Goal: Task Accomplishment & Management: Manage account settings

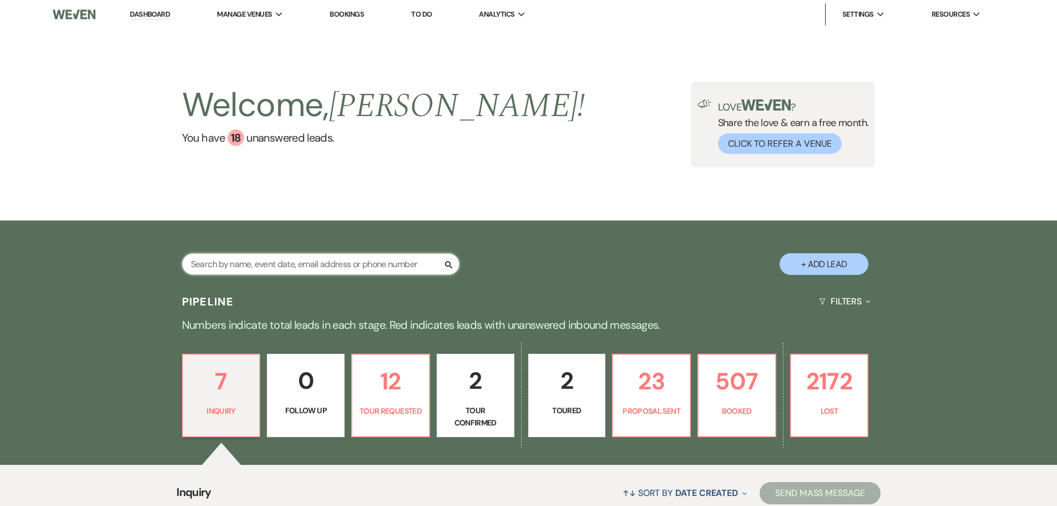
click at [260, 265] on input "text" at bounding box center [320, 264] width 277 height 22
click at [850, 262] on button "+ Add Lead" at bounding box center [824, 264] width 89 height 22
select select "674"
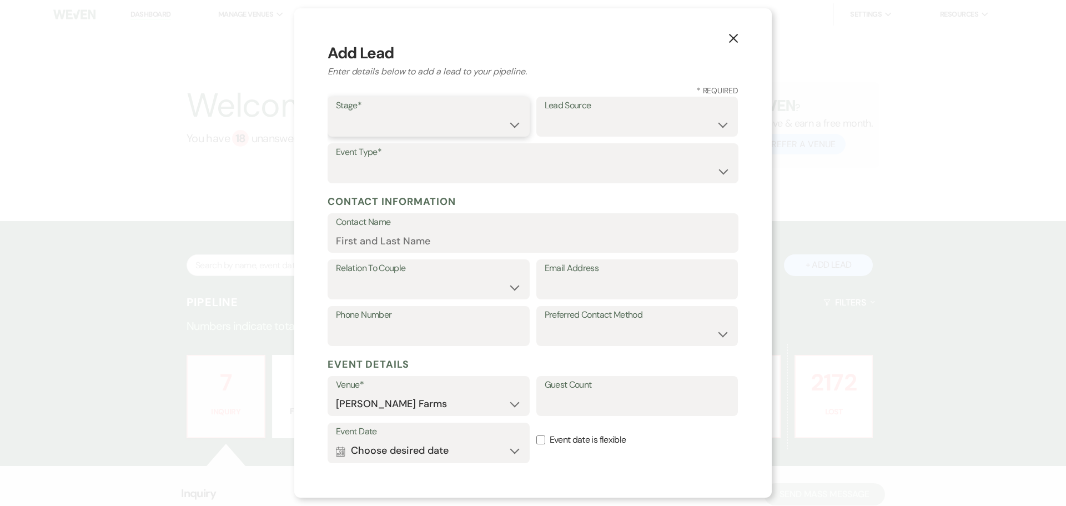
click at [398, 118] on select "Inquiry Follow Up Tour Requested Tour Confirmed Toured Proposal Sent Booked Lost" at bounding box center [428, 125] width 185 height 22
select select "5"
click at [336, 114] on select "Inquiry Follow Up Tour Requested Tour Confirmed Toured Proposal Sent Booked Lost" at bounding box center [428, 125] width 185 height 22
click at [561, 120] on select "Weven Venue Website Instagram Facebook Pinterest Google The Knot Wedding Wire H…" at bounding box center [636, 125] width 185 height 22
select select "5"
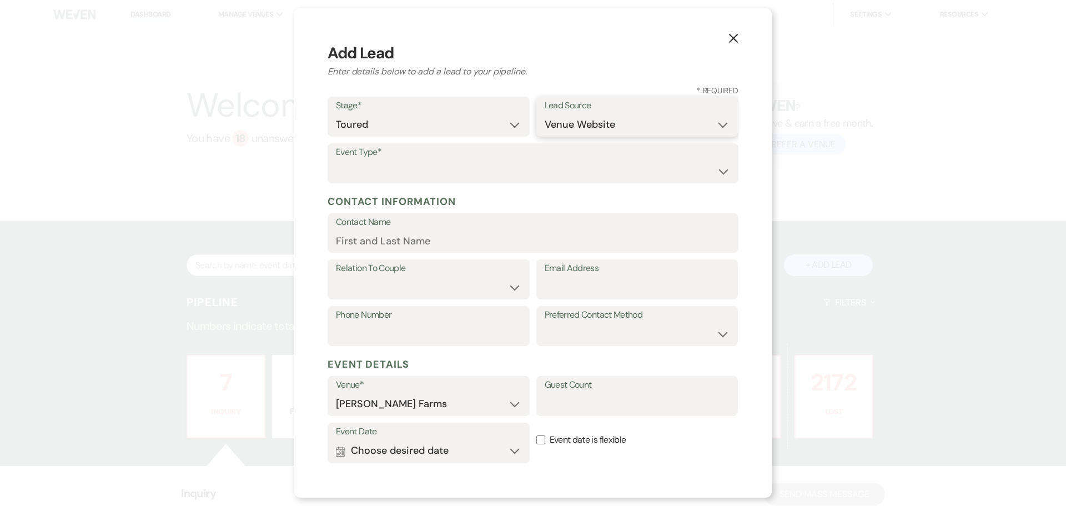
click at [544, 114] on select "Weven Venue Website Instagram Facebook Pinterest Google The Knot Wedding Wire H…" at bounding box center [636, 125] width 185 height 22
click at [395, 166] on select "Wedding Anniversary Party Baby Shower Bachelorette / Bachelor Party Birthday Pa…" at bounding box center [533, 171] width 394 height 22
select select "1"
click at [336, 160] on select "Wedding Anniversary Party Baby Shower Bachelorette / Bachelor Party Birthday Pa…" at bounding box center [533, 171] width 394 height 22
click at [387, 244] on input "Contact Name" at bounding box center [533, 241] width 394 height 22
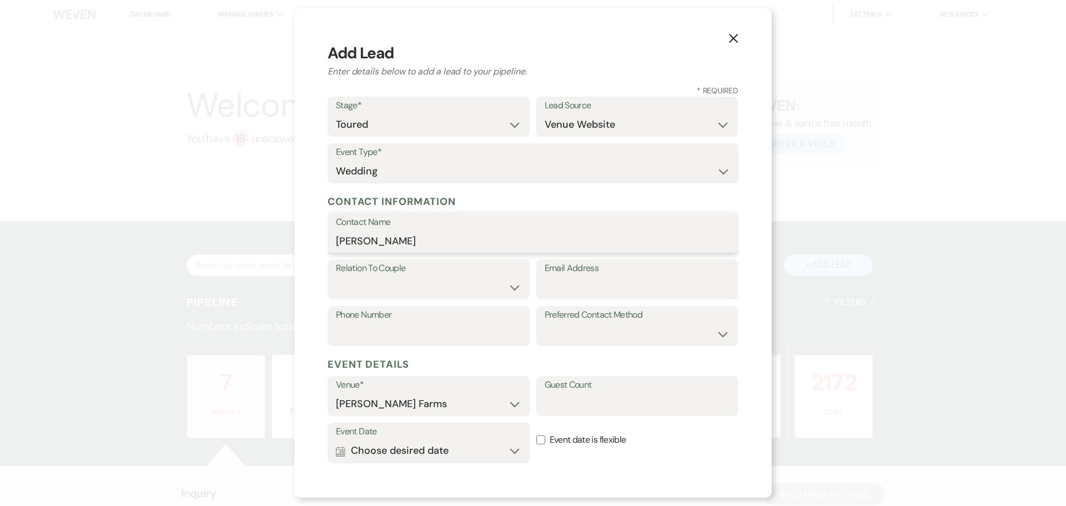
type input "Jenna Swierstra"
click at [378, 288] on select "Couple Planner Parent of Couple Family Member Friend Other" at bounding box center [428, 287] width 185 height 22
select select "1"
click at [336, 276] on select "Couple Planner Parent of Couple Family Member Friend Other" at bounding box center [428, 287] width 185 height 22
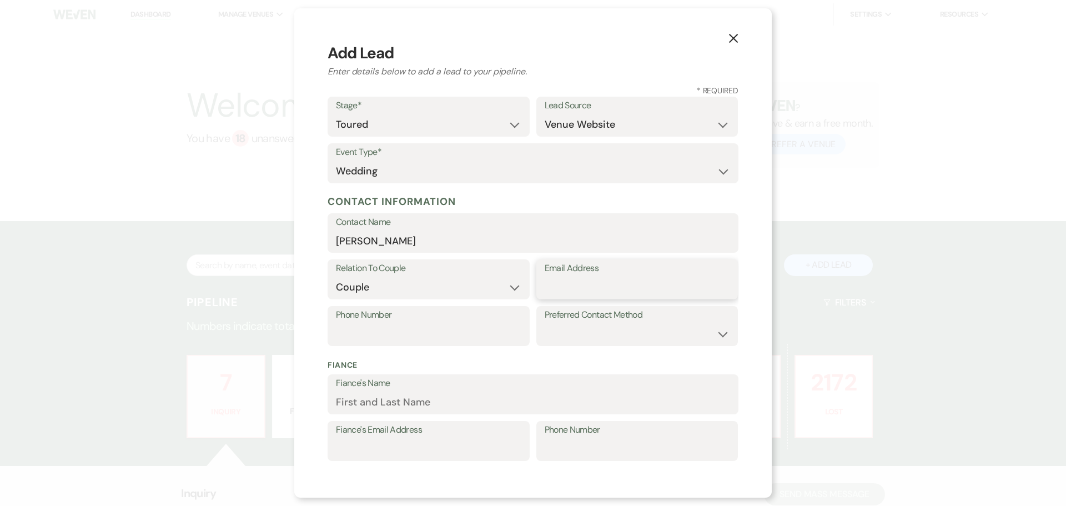
click at [574, 286] on input "Email Address" at bounding box center [636, 287] width 185 height 22
type input "jennajswierstra@gmail.com"
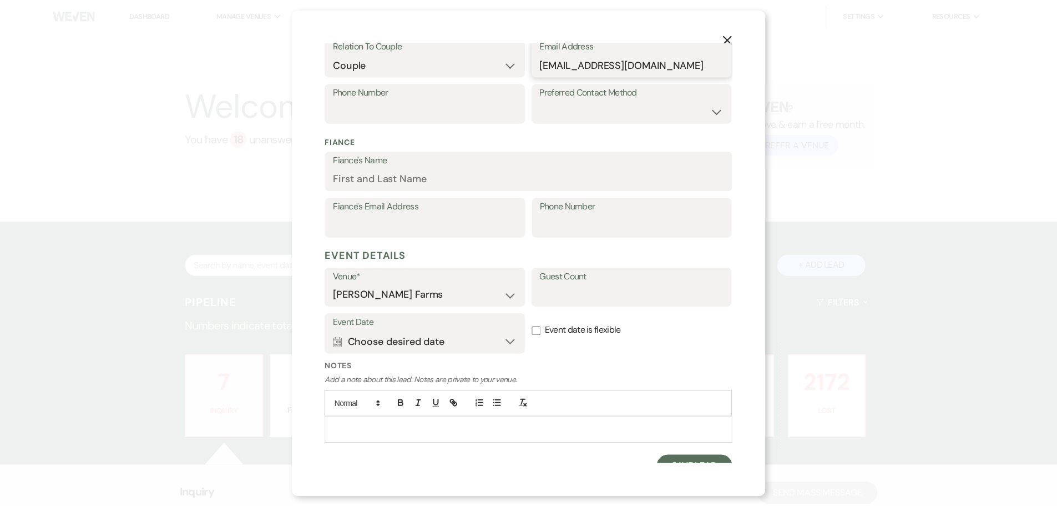
scroll to position [238, 0]
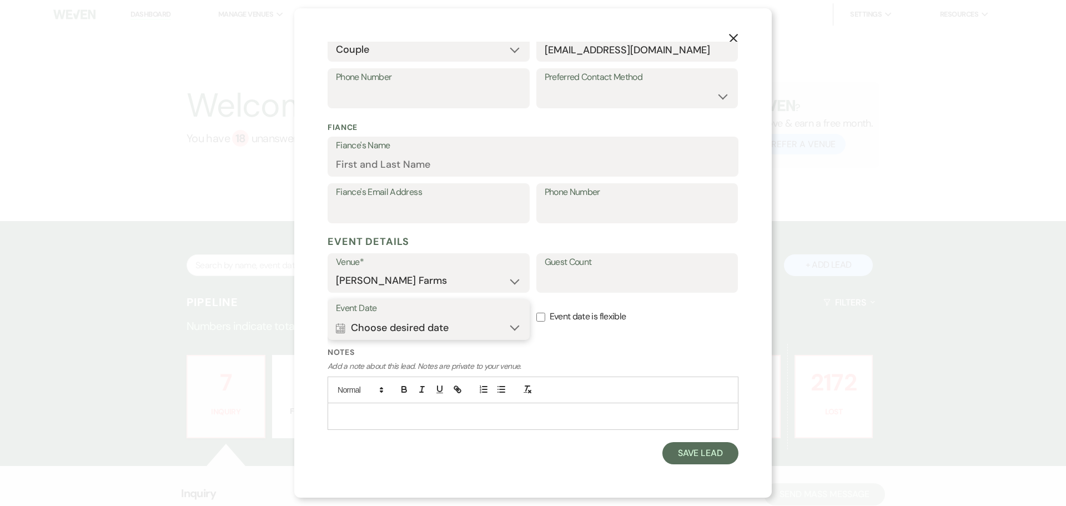
click at [443, 331] on button "Calendar Choose desired date Expand" at bounding box center [428, 327] width 185 height 22
click at [693, 397] on div "Next" at bounding box center [691, 390] width 18 height 18
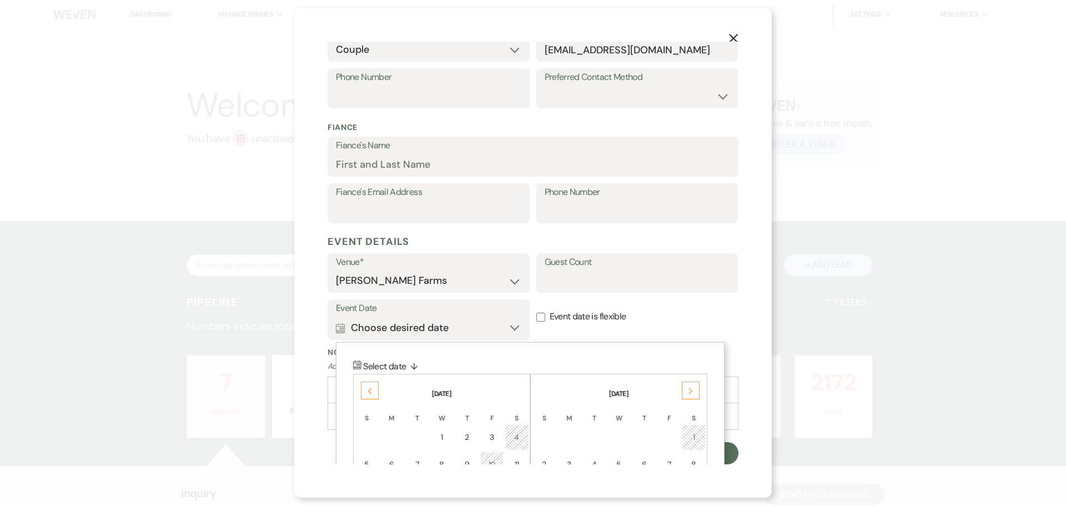
click at [693, 397] on div "Next" at bounding box center [691, 390] width 18 height 18
click at [689, 435] on div "3" at bounding box center [693, 437] width 9 height 12
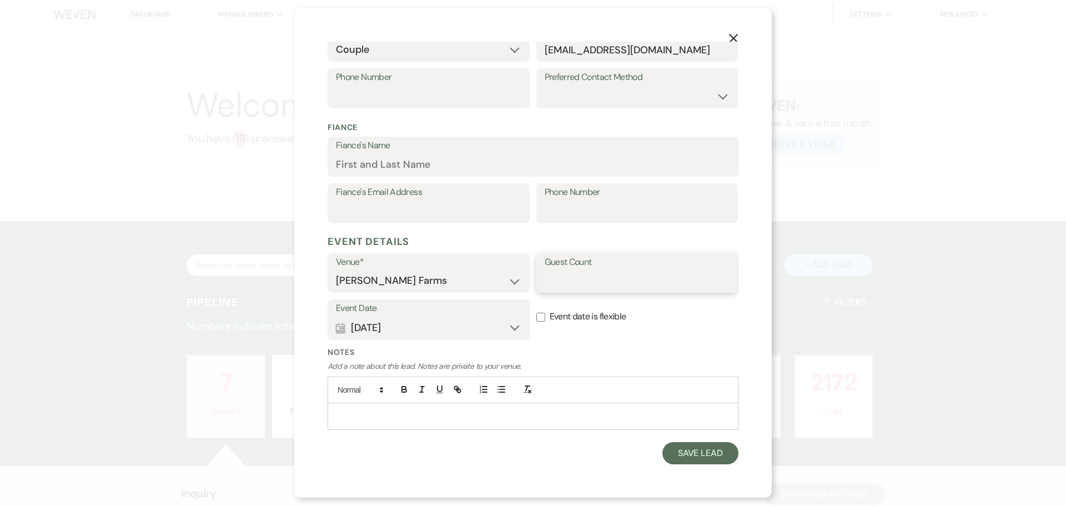
click at [565, 285] on input "Guest Count" at bounding box center [636, 281] width 185 height 22
type input "75"
click at [604, 352] on label "Notes" at bounding box center [532, 352] width 411 height 12
click at [668, 450] on button "Save Lead" at bounding box center [700, 453] width 76 height 22
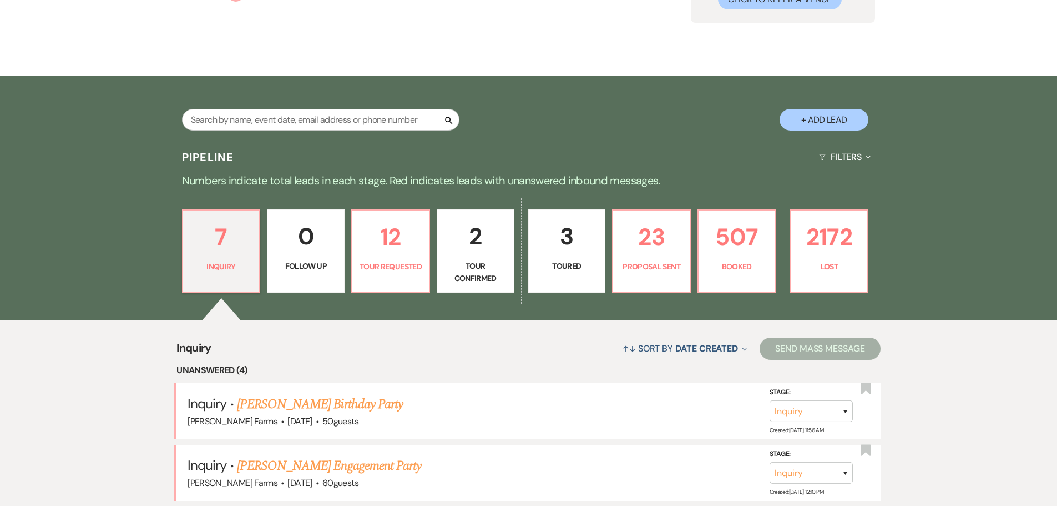
scroll to position [166, 0]
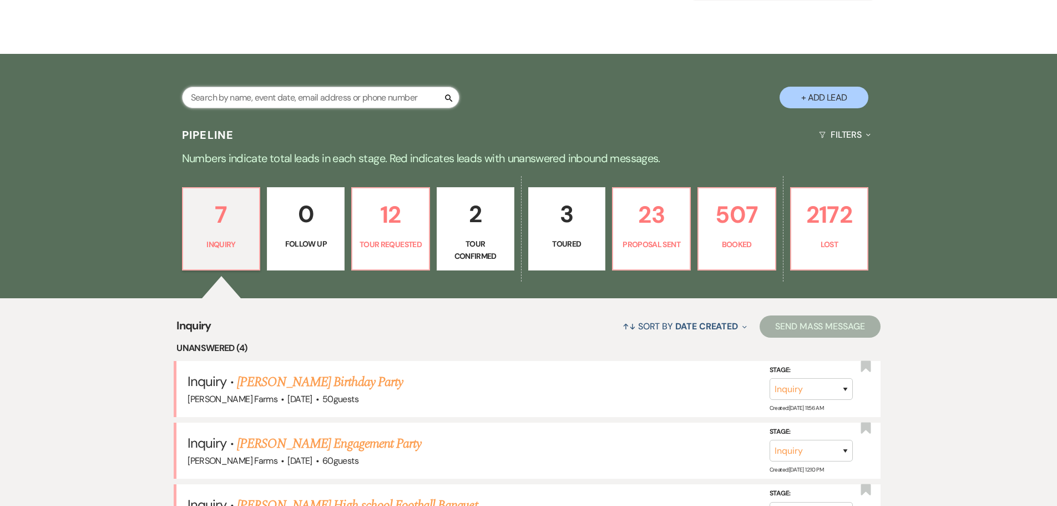
click at [324, 97] on input "text" at bounding box center [320, 98] width 277 height 22
click at [557, 235] on link "3 Toured" at bounding box center [567, 228] width 78 height 83
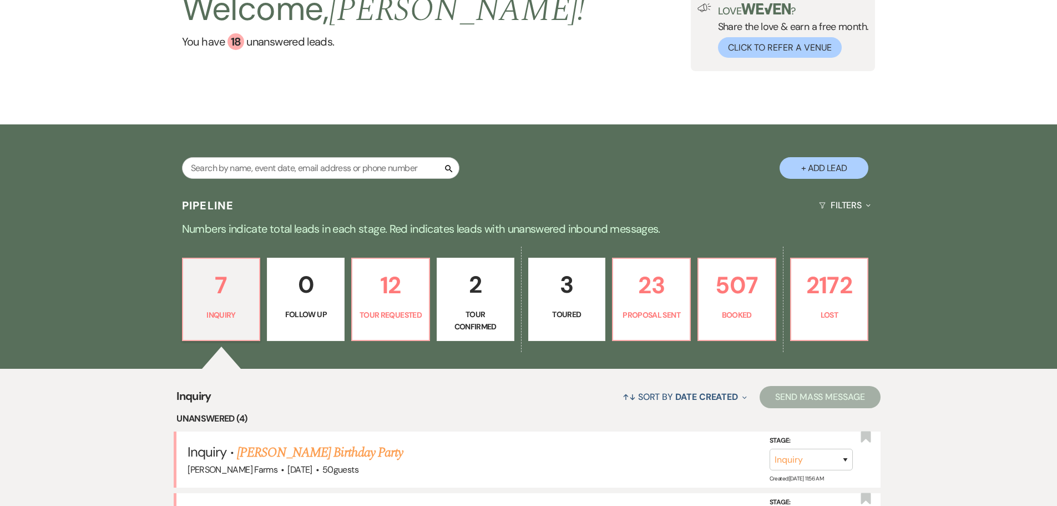
select select "5"
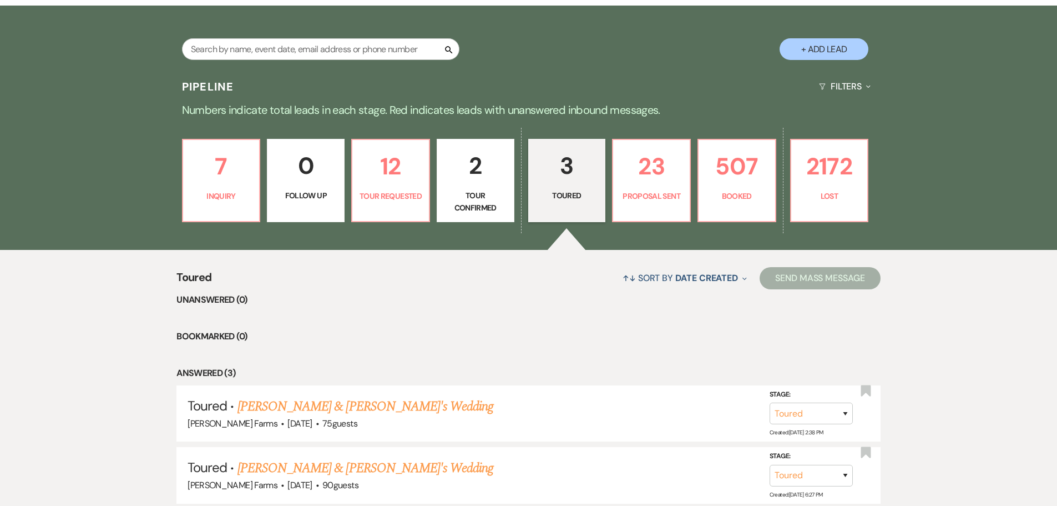
scroll to position [277, 0]
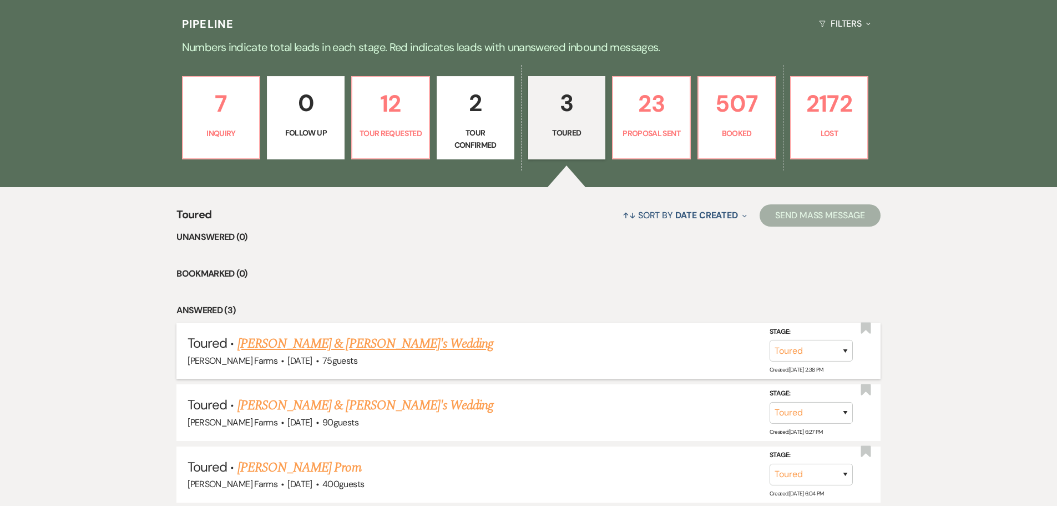
click at [349, 345] on link "Jenna Swierstra & Fiance's Wedding" at bounding box center [366, 344] width 256 height 20
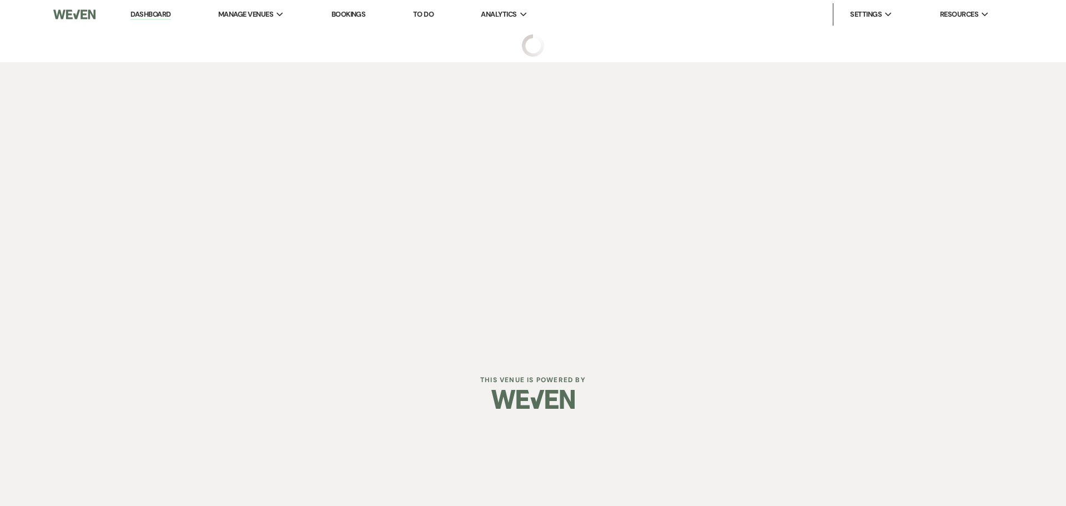
select select "5"
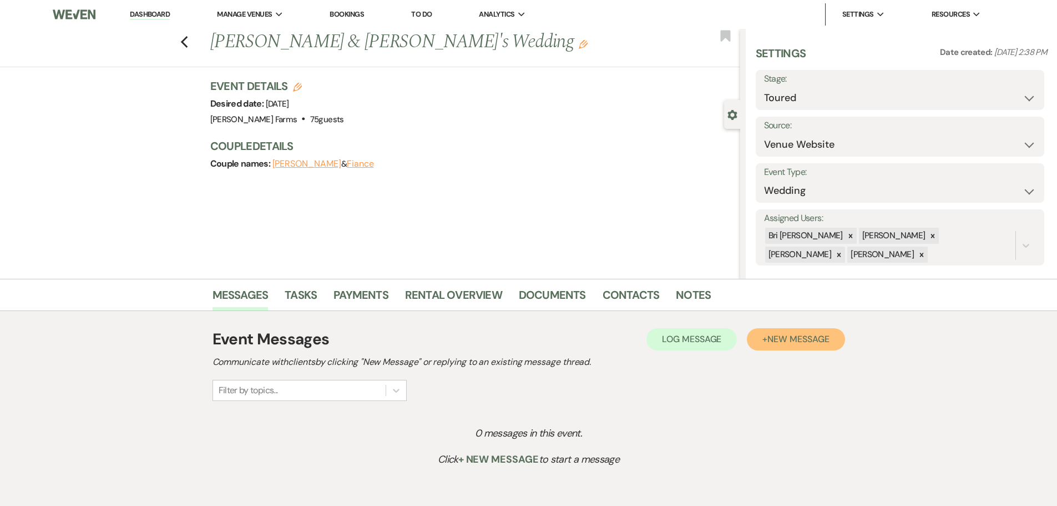
click at [800, 345] on button "+ New Message" at bounding box center [796, 339] width 98 height 22
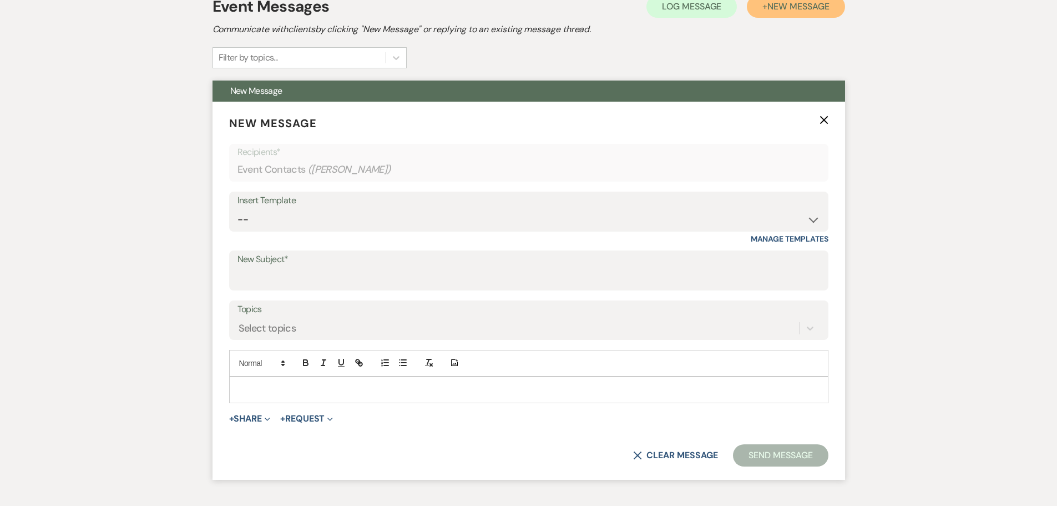
scroll to position [333, 0]
click at [273, 395] on p at bounding box center [529, 389] width 582 height 12
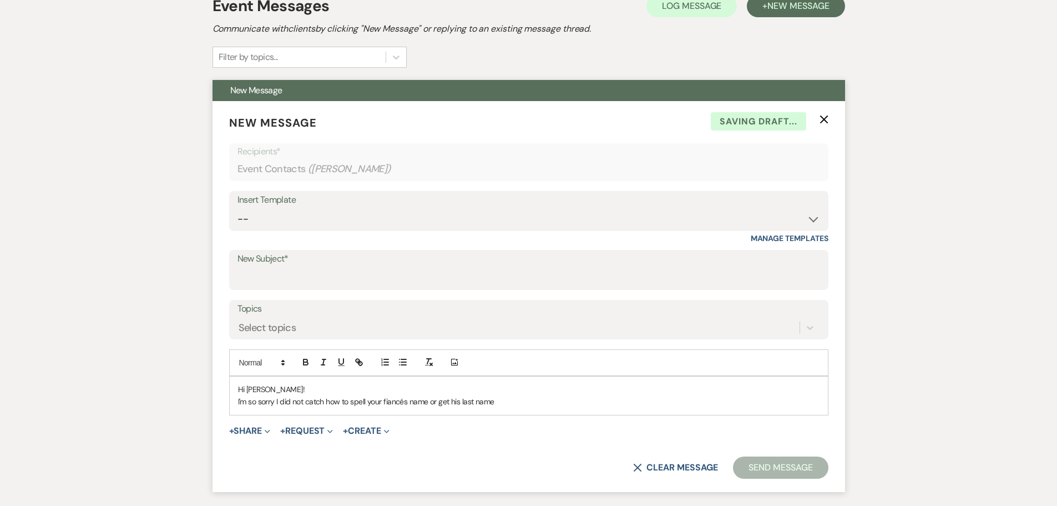
click at [514, 401] on p "I'm so sorry I did not catch how to spell your fiancés name or get his last name" at bounding box center [529, 401] width 582 height 12
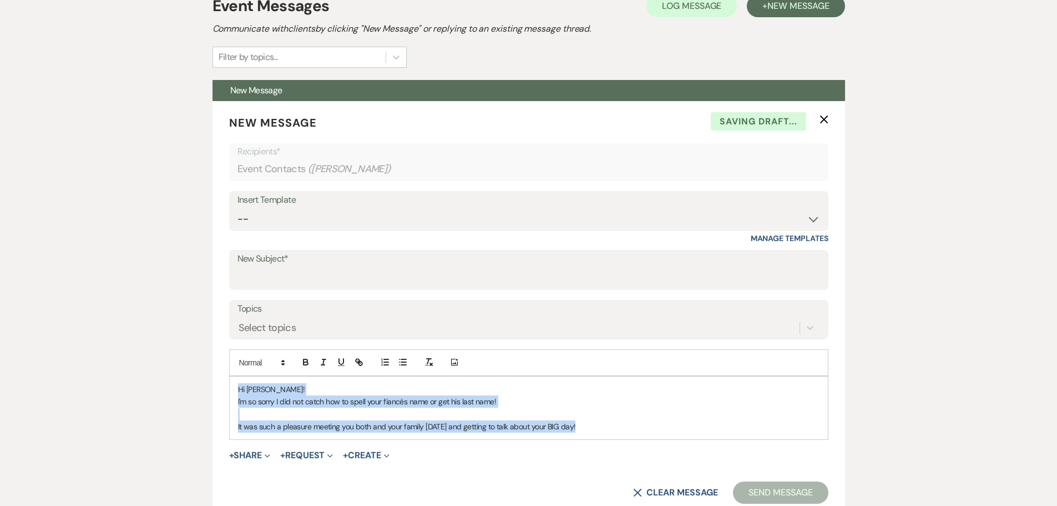
drag, startPoint x: 590, startPoint y: 437, endPoint x: 194, endPoint y: 359, distance: 403.4
click at [194, 359] on div "Messages Tasks Payments Rental Overview Documents Contacts Notes Event Messages…" at bounding box center [528, 286] width 1057 height 681
copy div "Hi Jenna! I'm so sorry I did not catch how to spell your fiancés name or get hi…"
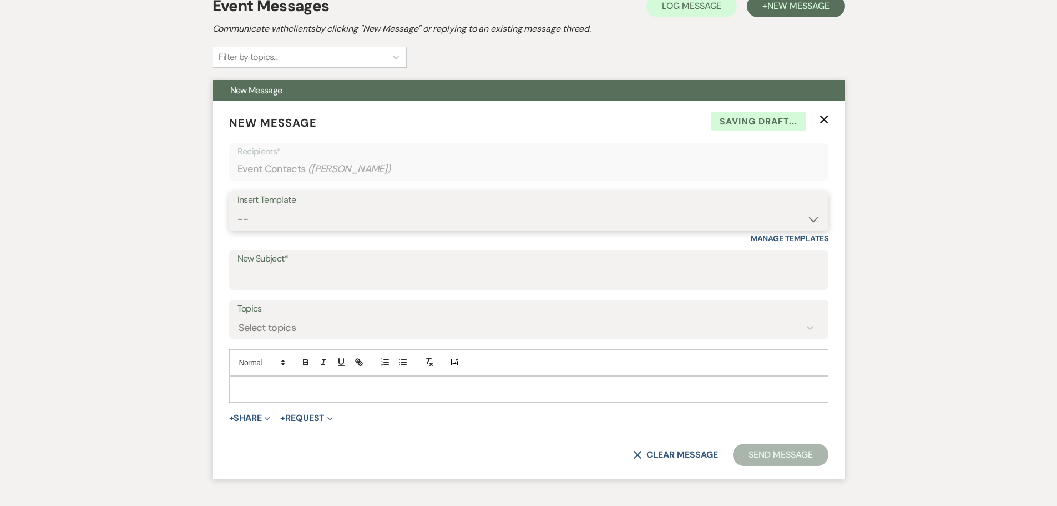
click at [330, 215] on select "-- Tour Request Response Follow Up Contract (Pre-Booked Leads) Weven Planning P…" at bounding box center [529, 219] width 583 height 22
select select "4589"
click at [238, 208] on select "-- Tour Request Response Follow Up Contract (Pre-Booked Leads) Weven Planning P…" at bounding box center [529, 219] width 583 height 22
type input "Quote and More Info from [PERSON_NAME] Farms"
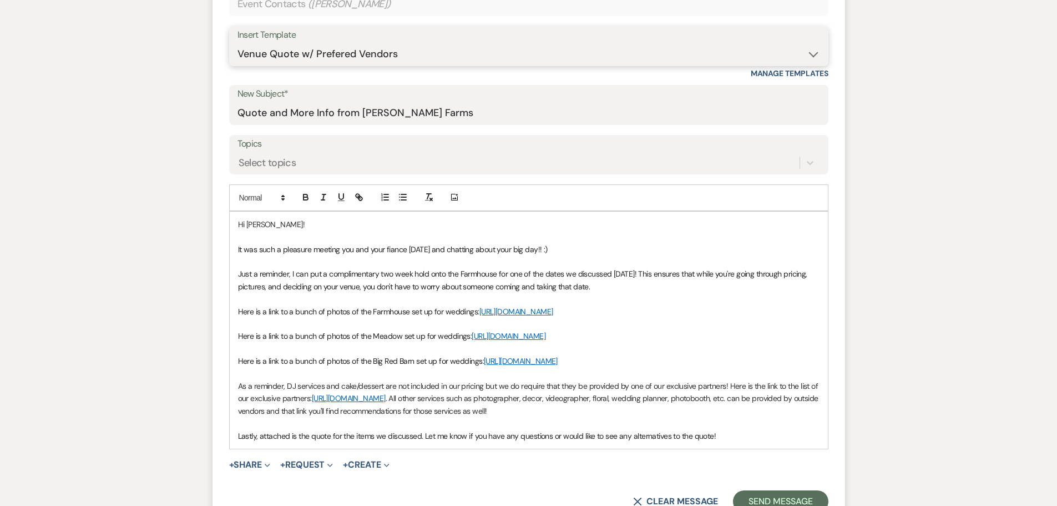
scroll to position [555, 0]
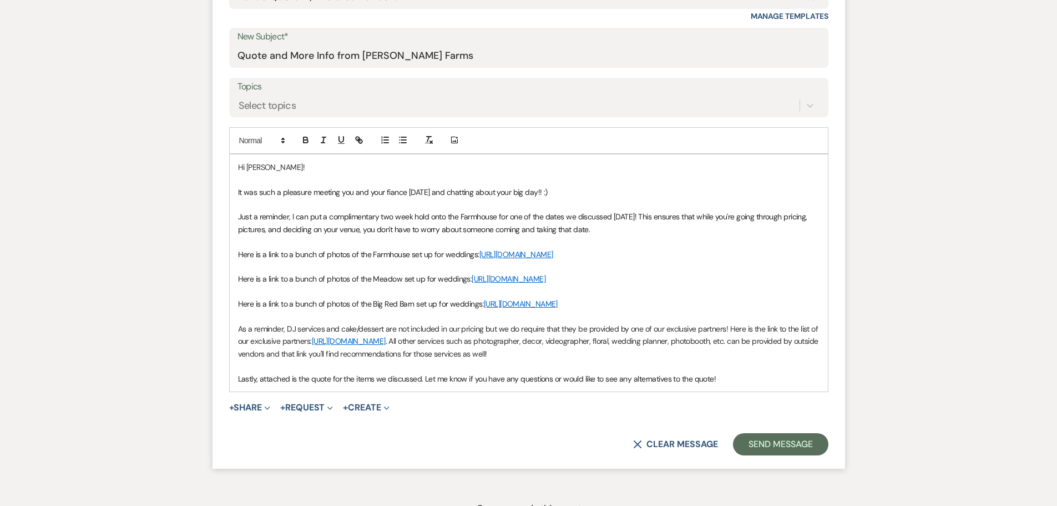
click at [553, 193] on p "It was such a pleasure meeting you and your fiance today and chatting about you…" at bounding box center [529, 192] width 582 height 12
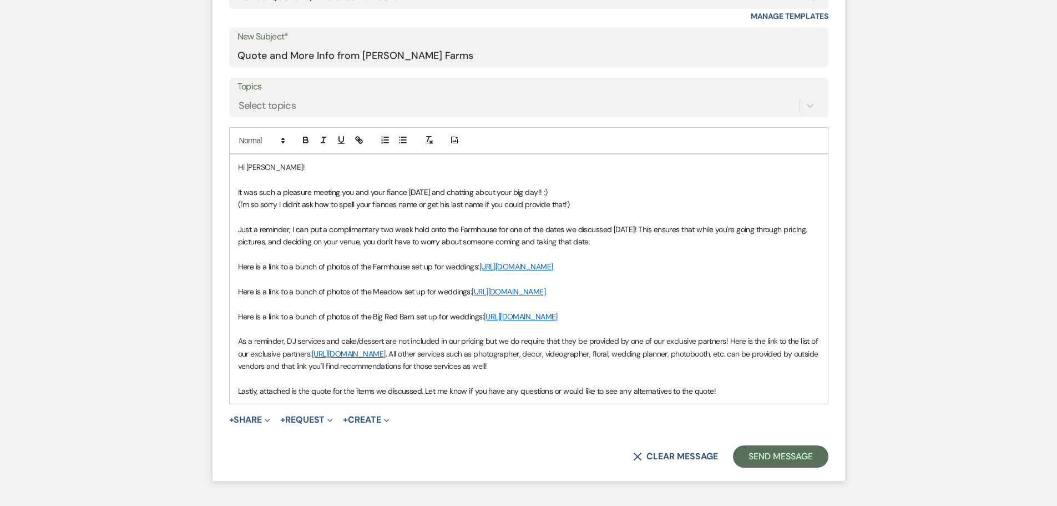
click at [310, 230] on span "Just a reminder, I can put a complimentary two week hold onto the Farmhouse for…" at bounding box center [524, 235] width 572 height 22
click at [483, 229] on span "Just a reminder, I put a complimentary two week hold onto the Farmhouse for one…" at bounding box center [516, 235] width 557 height 22
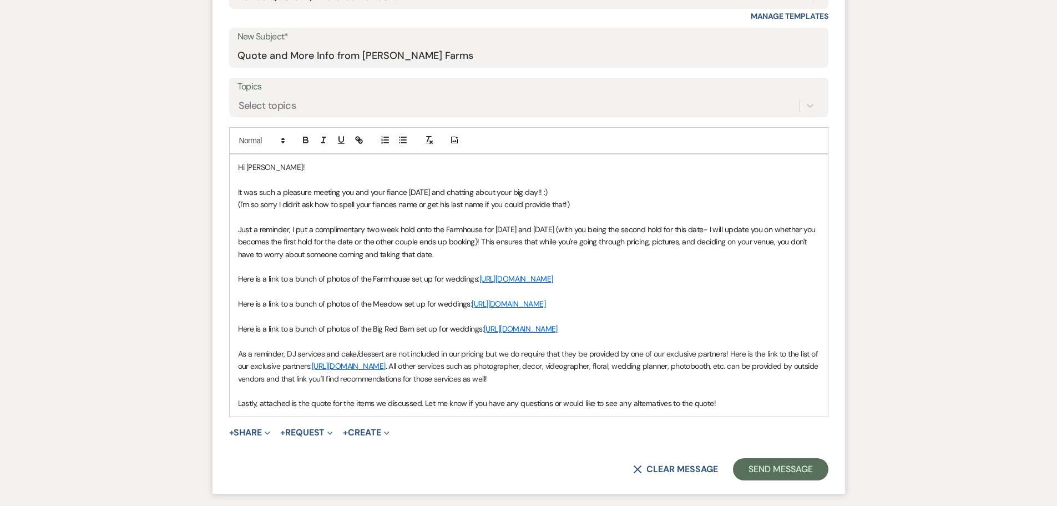
click at [555, 263] on p at bounding box center [529, 266] width 582 height 12
click at [562, 228] on span "Just a reminder, I put a complimentary two week hold onto the Farmhouse for Fri…" at bounding box center [528, 241] width 580 height 35
click at [667, 228] on span "Just a reminder, I put a complimentary two week hold onto the Farmhouse for Fri…" at bounding box center [528, 241] width 580 height 35
drag, startPoint x: 687, startPoint y: 228, endPoint x: 594, endPoint y: 228, distance: 93.2
click at [594, 228] on span "Just a reminder, I put a complimentary two week hold onto the Farmhouse for Fri…" at bounding box center [528, 241] width 580 height 35
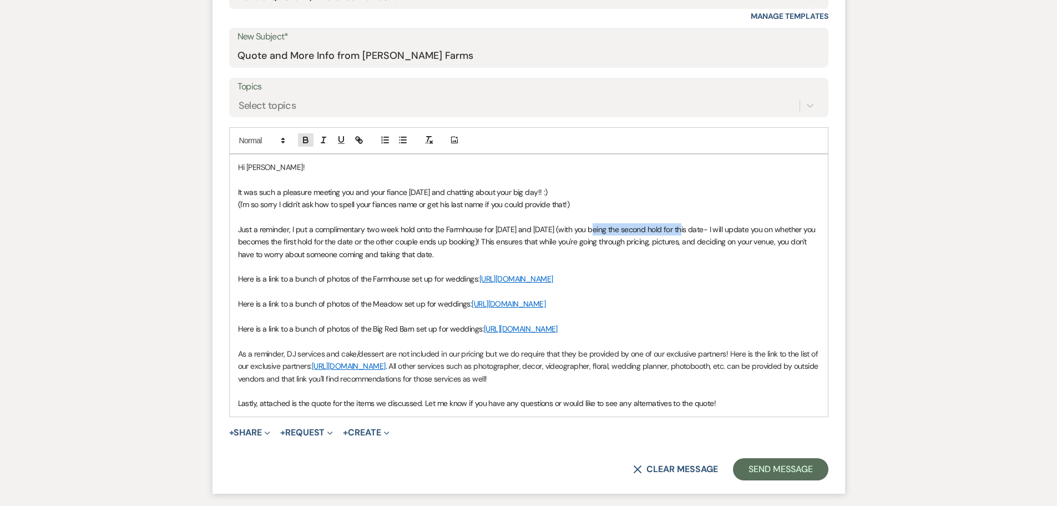
click at [309, 135] on icon "button" at bounding box center [306, 140] width 10 height 10
drag, startPoint x: 581, startPoint y: 229, endPoint x: 495, endPoint y: 224, distance: 86.1
click at [495, 224] on span "Just a reminder, I put a complimentary two week hold onto the Farmhouse for Fri…" at bounding box center [385, 229] width 294 height 10
click at [308, 143] on icon "button" at bounding box center [306, 140] width 10 height 10
drag, startPoint x: 481, startPoint y: 229, endPoint x: 446, endPoint y: 230, distance: 34.4
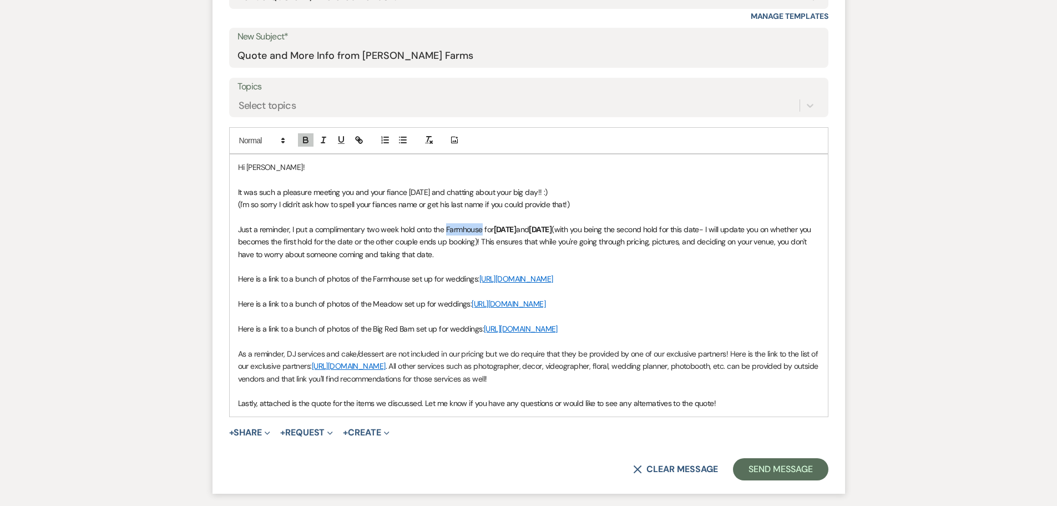
click at [446, 230] on span "Just a reminder, I put a complimentary two week hold onto the Farmhouse for" at bounding box center [366, 229] width 256 height 10
click at [311, 138] on button "button" at bounding box center [306, 139] width 16 height 13
click at [634, 241] on span "(with you being the second hold for this date- I will update you on whether you…" at bounding box center [525, 241] width 574 height 35
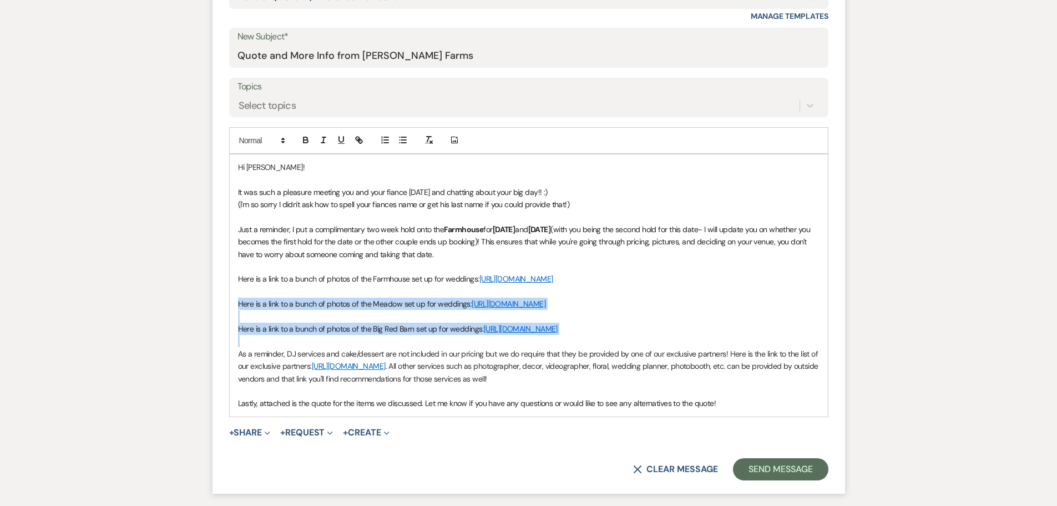
drag, startPoint x: 437, startPoint y: 372, endPoint x: 226, endPoint y: 317, distance: 217.4
click at [226, 317] on form "New Message X Saving draft... Recipients* Event Contacts ( Jenna Swierstra ) In…" at bounding box center [529, 186] width 633 height 614
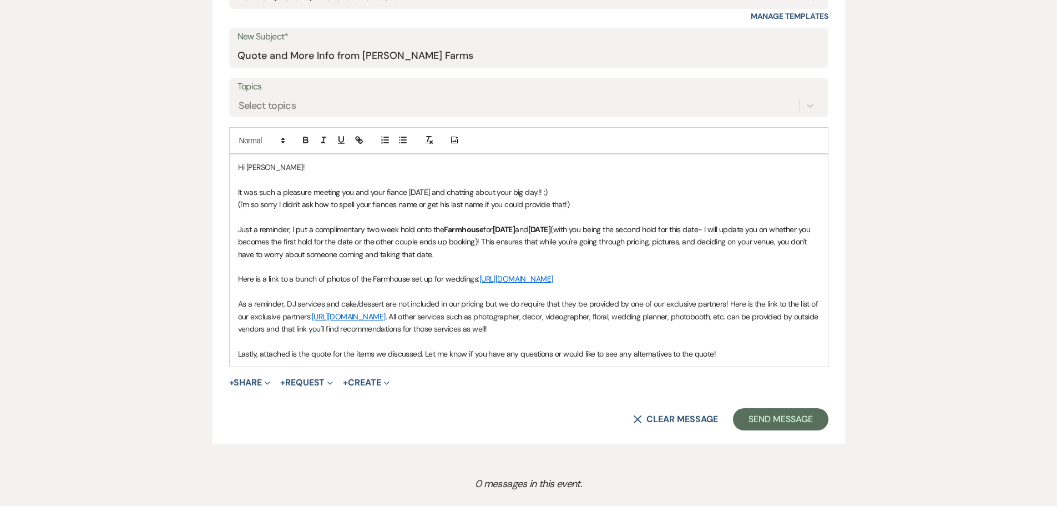
click at [109, 133] on div "Messages Tasks Payments Rental Overview Documents Contacts Notes Event Messages…" at bounding box center [528, 139] width 1057 height 830
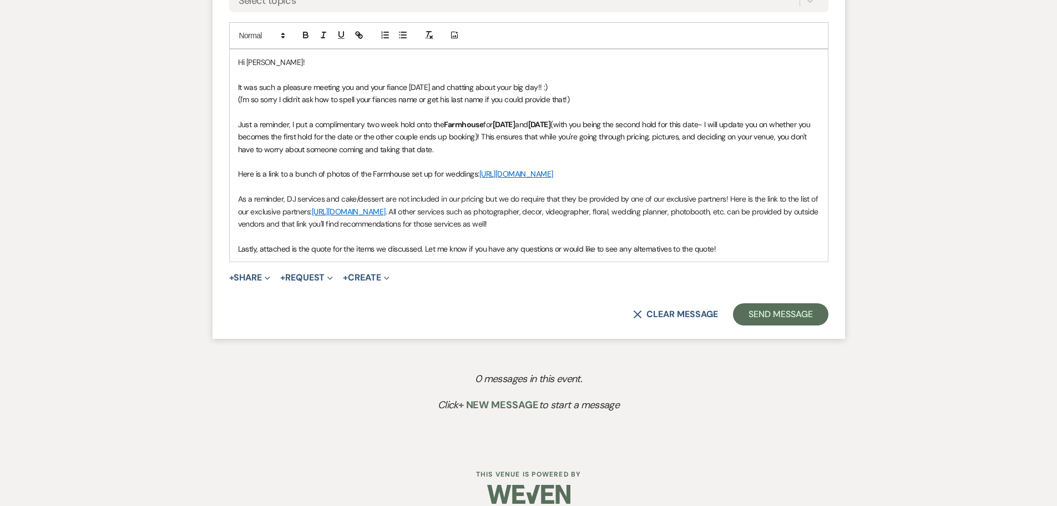
scroll to position [666, 0]
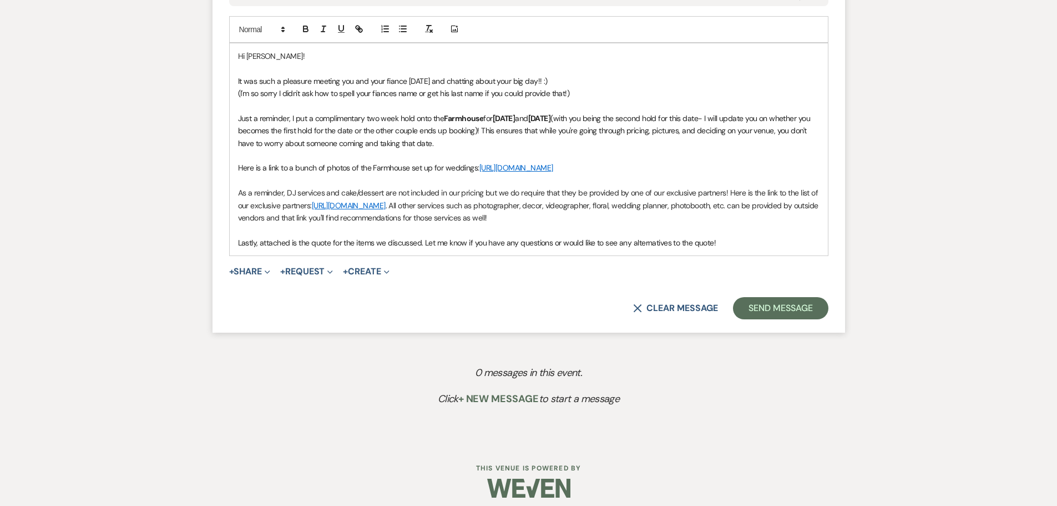
click at [611, 236] on p at bounding box center [529, 230] width 582 height 12
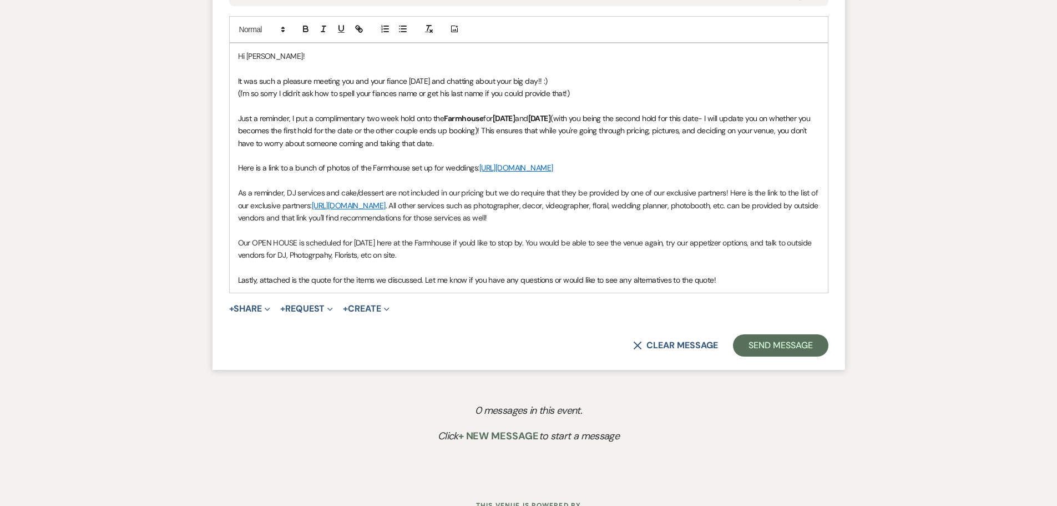
drag, startPoint x: 344, startPoint y: 274, endPoint x: 338, endPoint y: 267, distance: 9.0
click at [437, 261] on p "Our OPEN HOUSE is scheduled for Sunday Sept 7th here at the Farmhouse if you'd …" at bounding box center [529, 248] width 582 height 25
click at [148, 123] on div "Messages Tasks Payments Rental Overview Documents Contacts Notes Event Messages…" at bounding box center [528, 46] width 1057 height 867
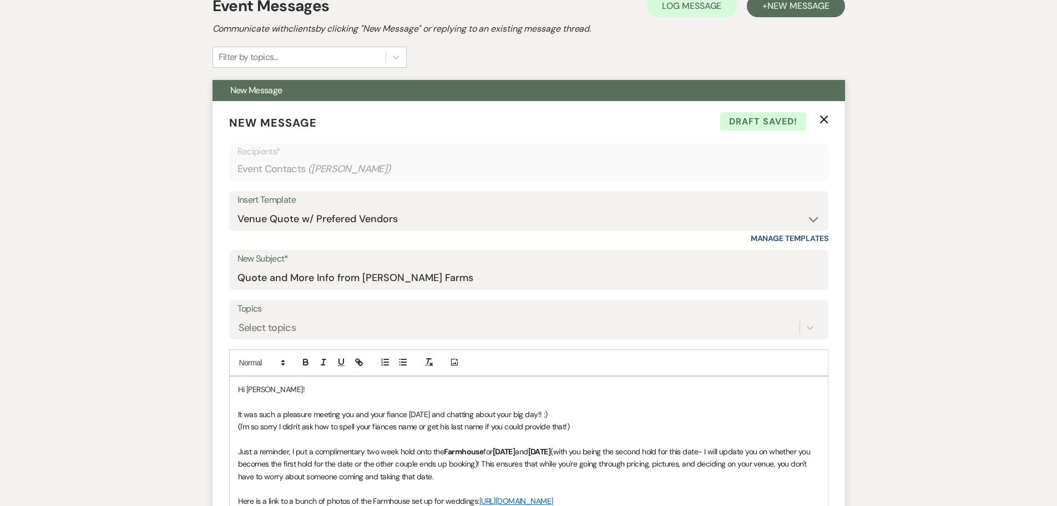
scroll to position [0, 0]
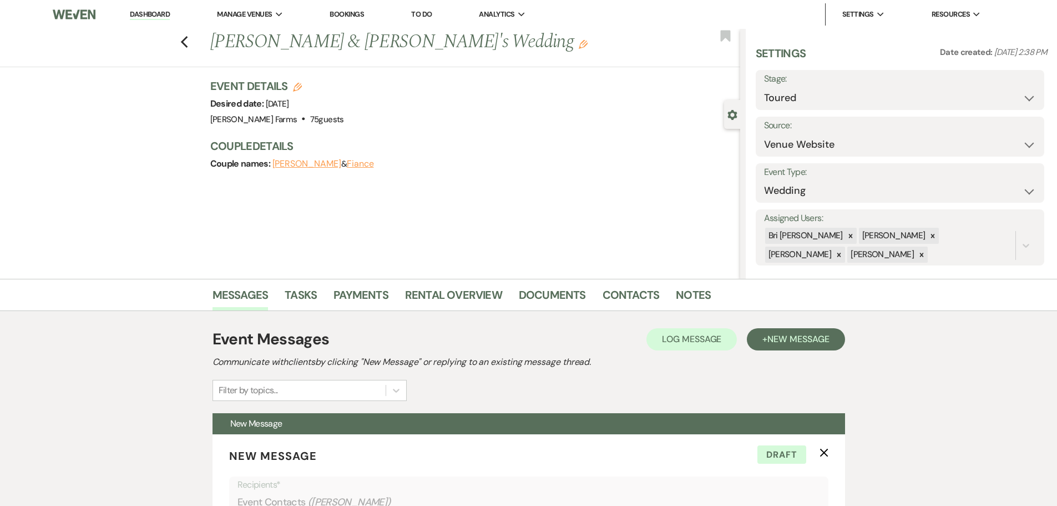
click at [142, 252] on div "Previous Jenna Swierstra & Fiance's Wedding Edit Bookmark Gear Settings Setting…" at bounding box center [370, 154] width 740 height 250
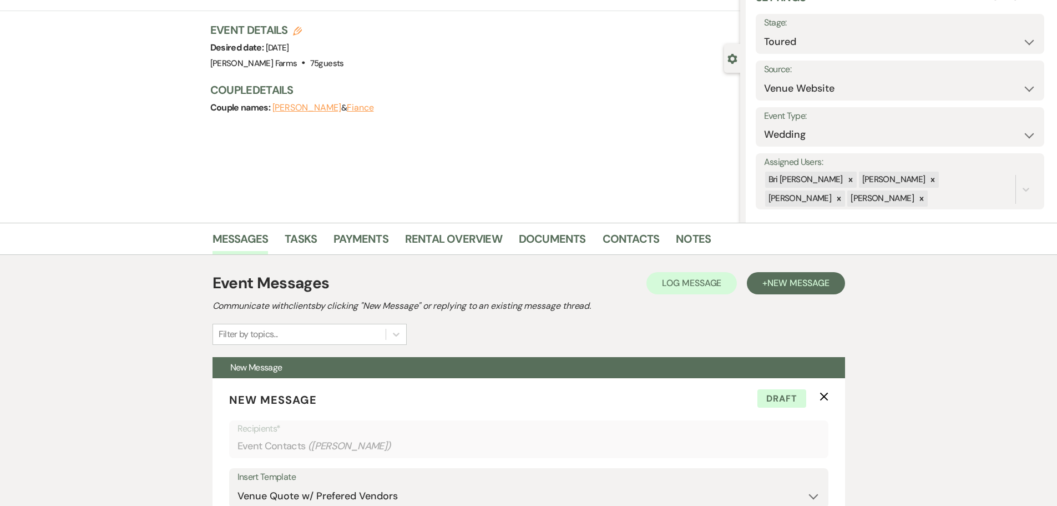
scroll to position [55, 0]
click at [931, 181] on icon at bounding box center [933, 180] width 4 height 4
click at [843, 195] on icon at bounding box center [839, 199] width 8 height 8
click at [1006, 182] on button "Save" at bounding box center [1014, 181] width 60 height 22
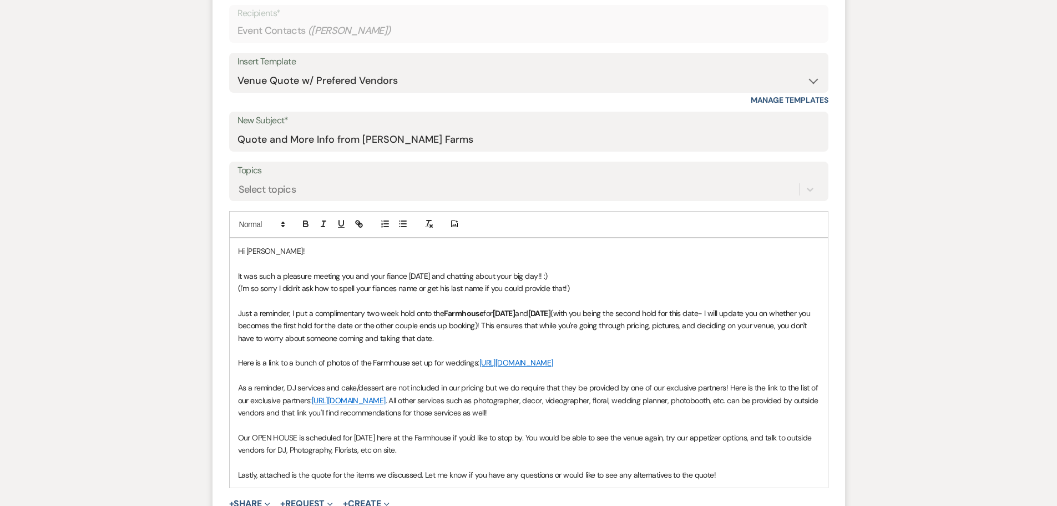
scroll to position [499, 0]
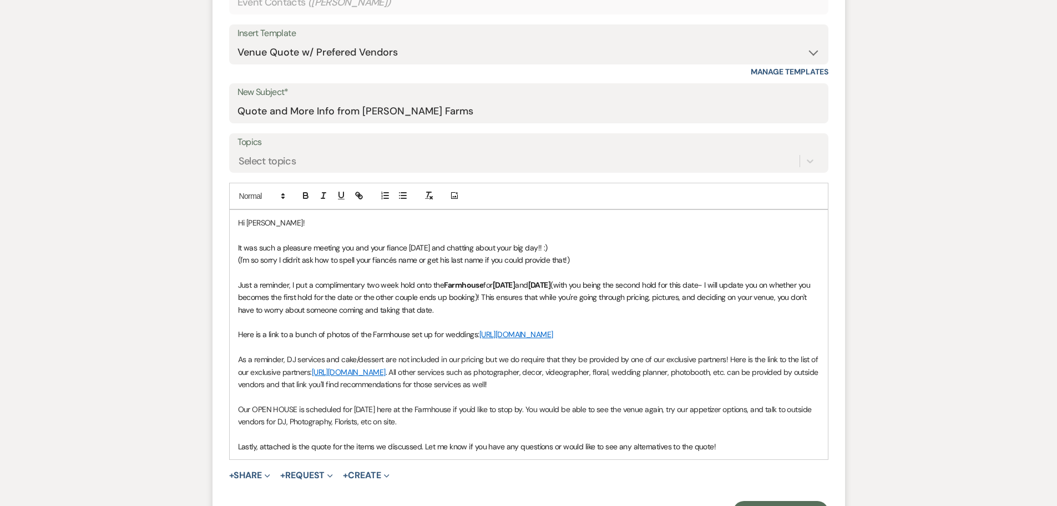
click at [687, 266] on p at bounding box center [529, 272] width 582 height 12
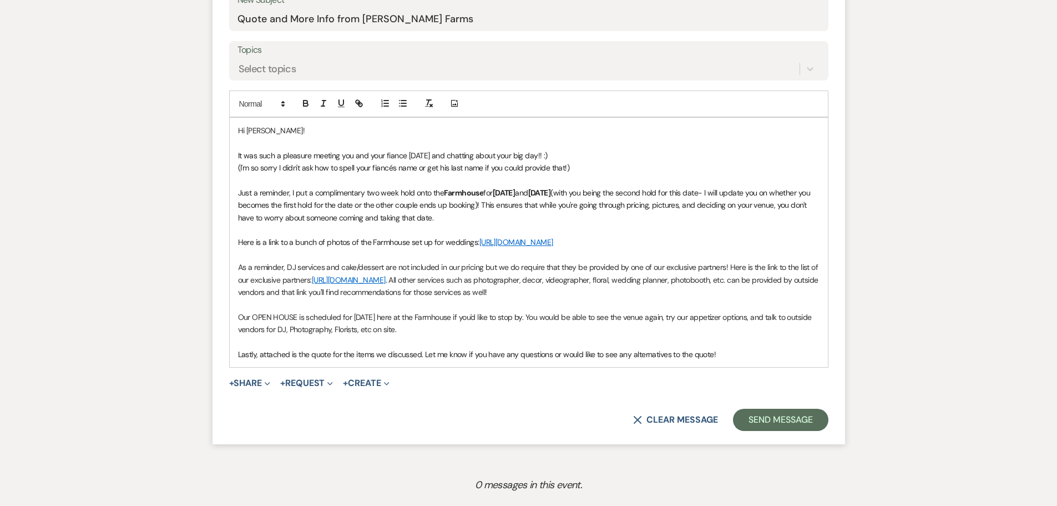
scroll to position [610, 0]
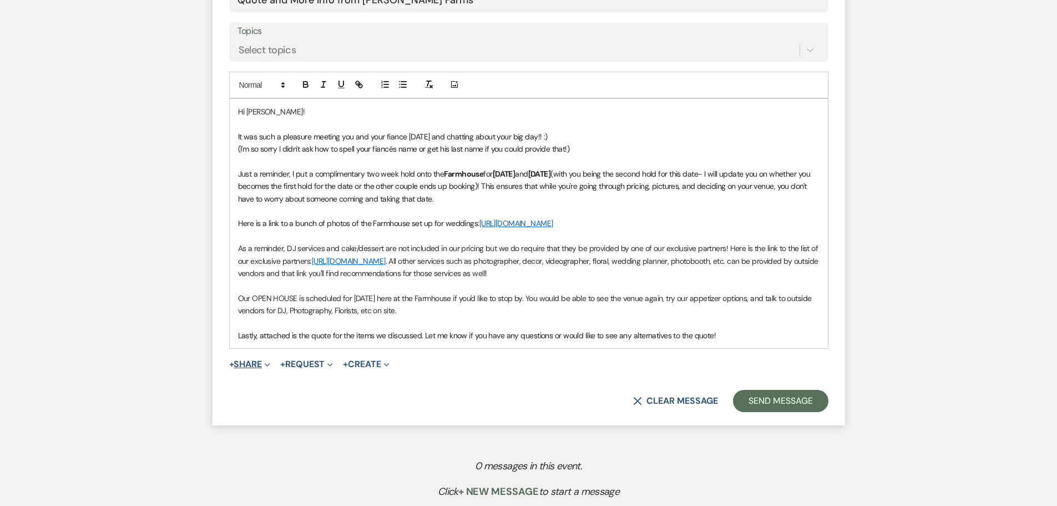
click at [270, 367] on icon "Expand" at bounding box center [268, 365] width 6 height 6
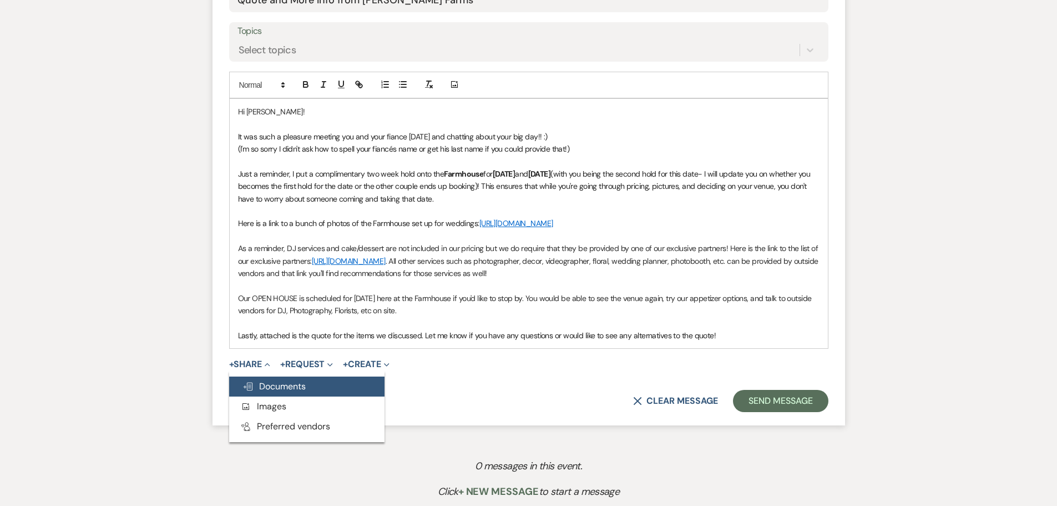
click at [271, 391] on button "Doc Upload Documents" at bounding box center [306, 386] width 155 height 20
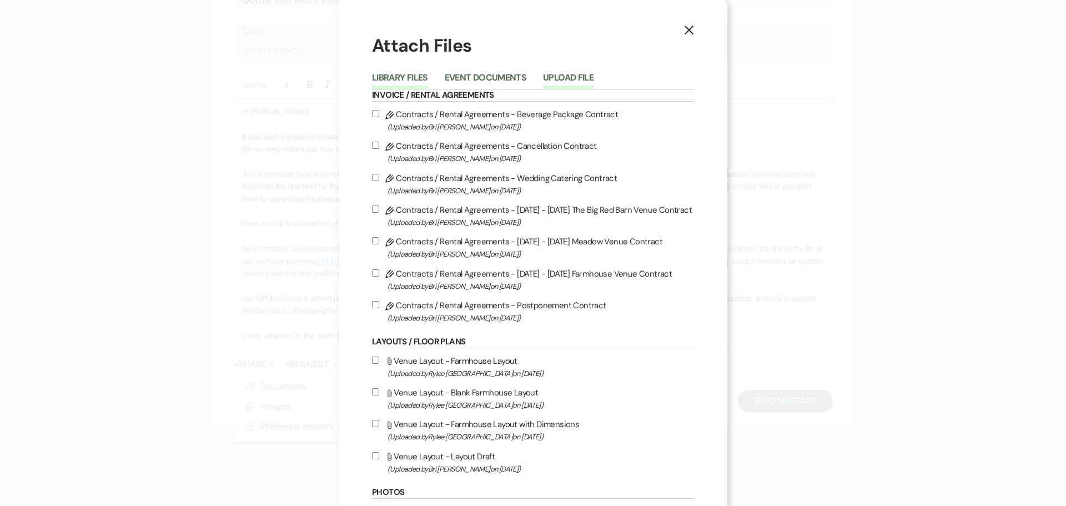
click at [570, 73] on button "Upload File" at bounding box center [568, 81] width 51 height 16
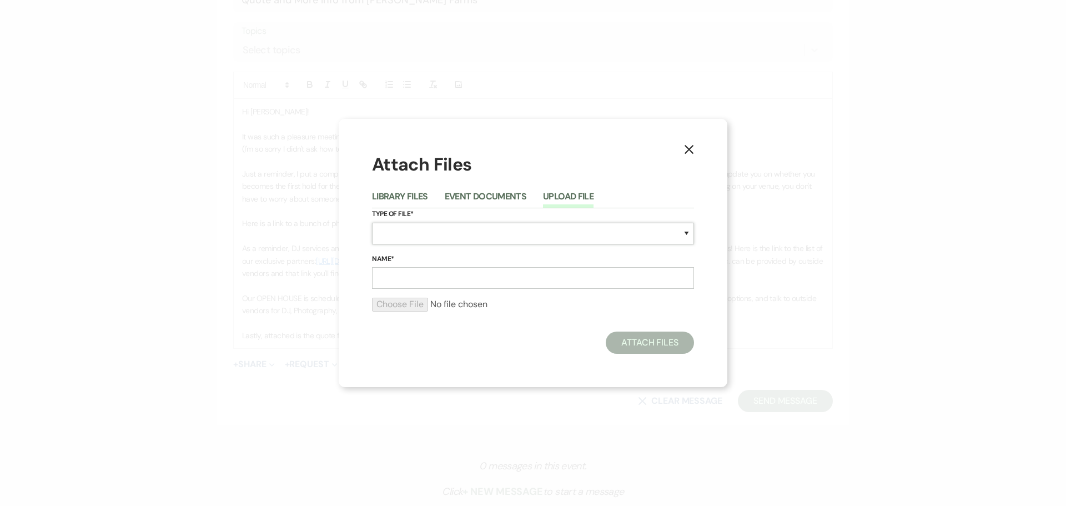
click at [398, 243] on select "Special Event Insurance Vendor Certificate of Insurance Contracts / Rental Agre…" at bounding box center [533, 234] width 322 height 22
select select "8"
click at [372, 223] on select "Special Event Insurance Vendor Certificate of Insurance Contracts / Rental Agre…" at bounding box center [533, 234] width 322 height 22
click at [410, 283] on input "Name*" at bounding box center [533, 278] width 322 height 22
click at [407, 303] on input "file" at bounding box center [533, 303] width 322 height 13
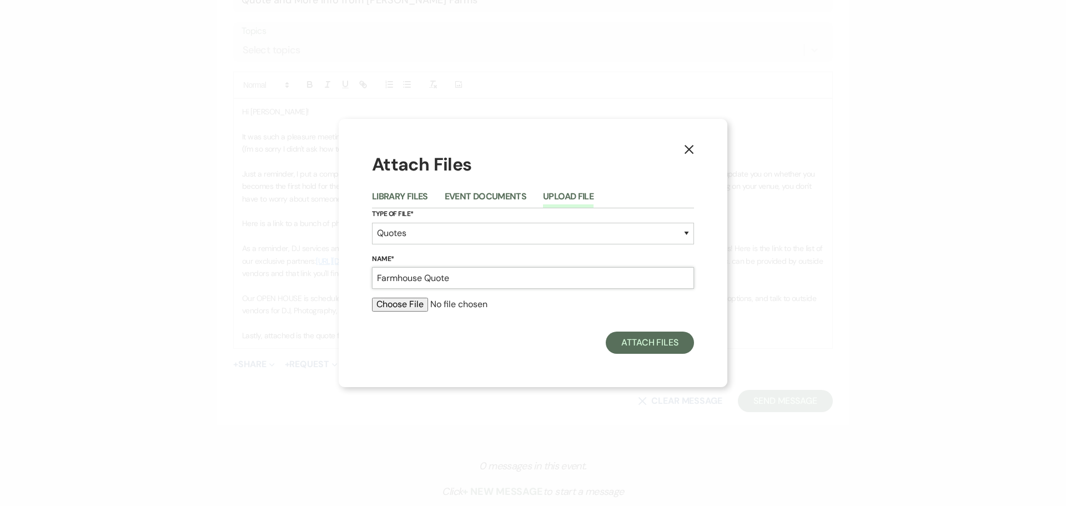
click at [423, 280] on input "Farmhouse Quote" at bounding box center [533, 278] width 322 height 22
type input "Farmhouse Wedding Quote"
click at [406, 304] on input "file" at bounding box center [533, 303] width 322 height 13
type input "C:\fakepath\Farmhouse Wedding Quote - Swierstra.pdf"
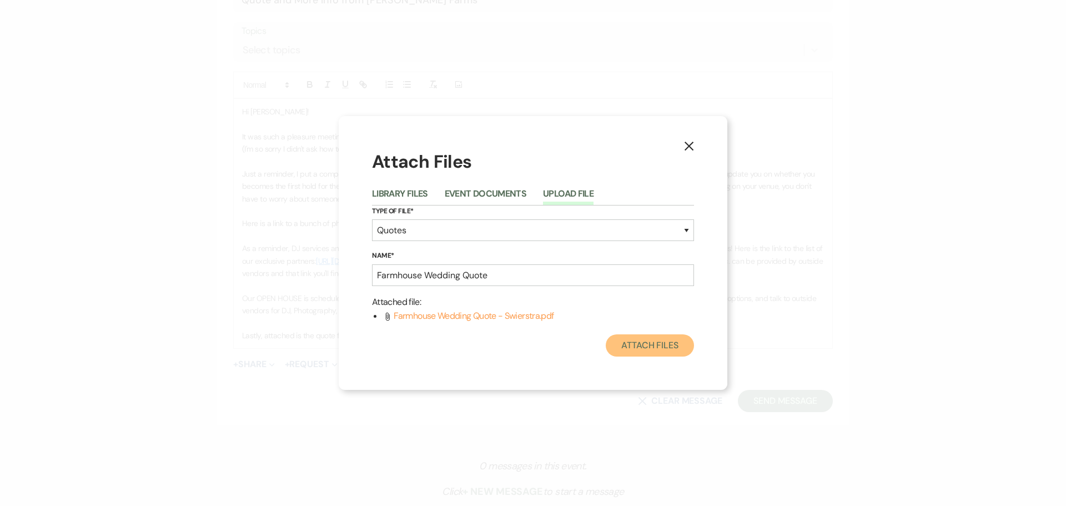
click at [662, 341] on button "Attach Files" at bounding box center [650, 345] width 88 height 22
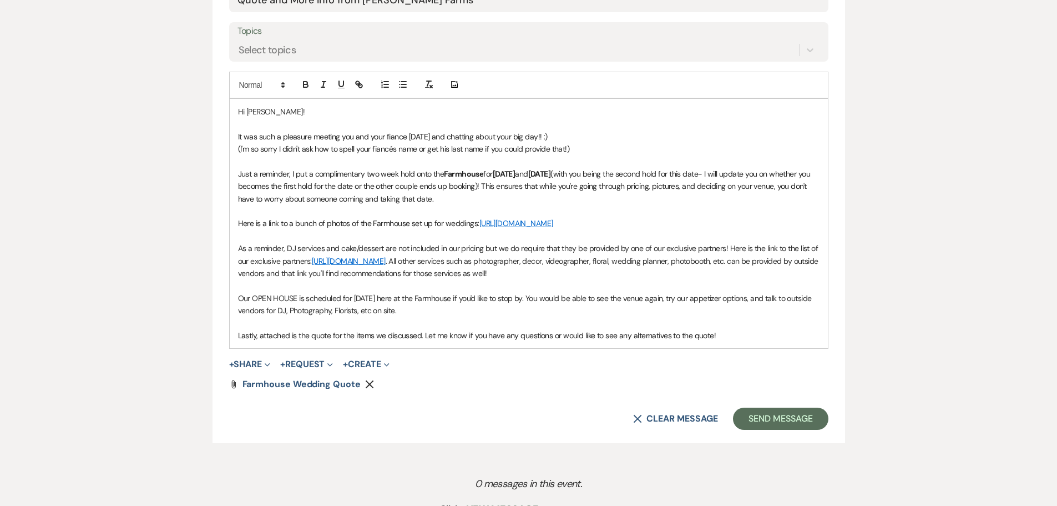
click at [108, 285] on div "Messages Tasks Payments Rental Overview Documents Contacts Notes Event Messages…" at bounding box center [528, 110] width 1057 height 885
click at [803, 388] on div "Attach File Farmhouse Wedding Quote Remove" at bounding box center [528, 384] width 599 height 9
click at [554, 408] on form "New Message X Draft Recipients* Event Contacts ( Jenna Swierstra ) Insert Templ…" at bounding box center [529, 134] width 633 height 620
click at [806, 430] on button "Send Message" at bounding box center [780, 418] width 95 height 22
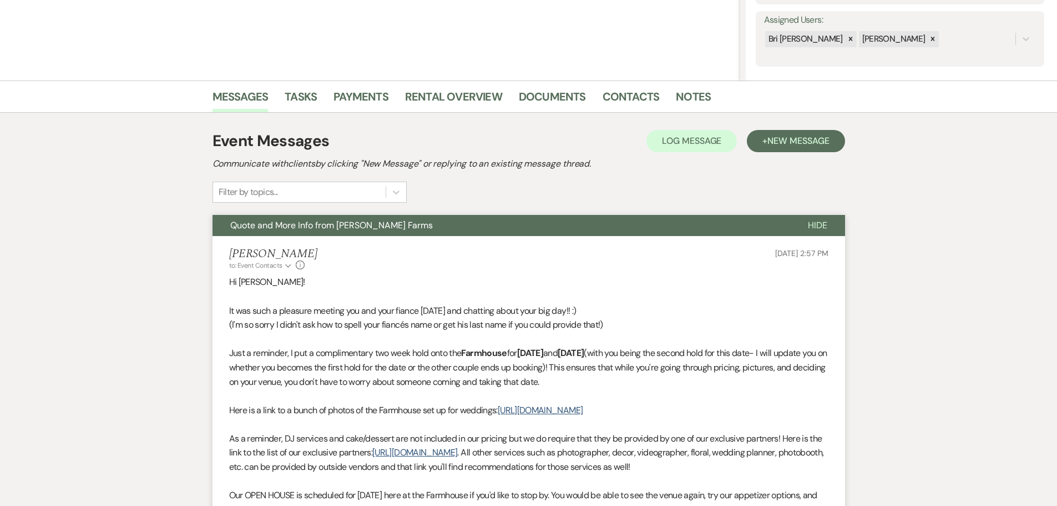
scroll to position [0, 0]
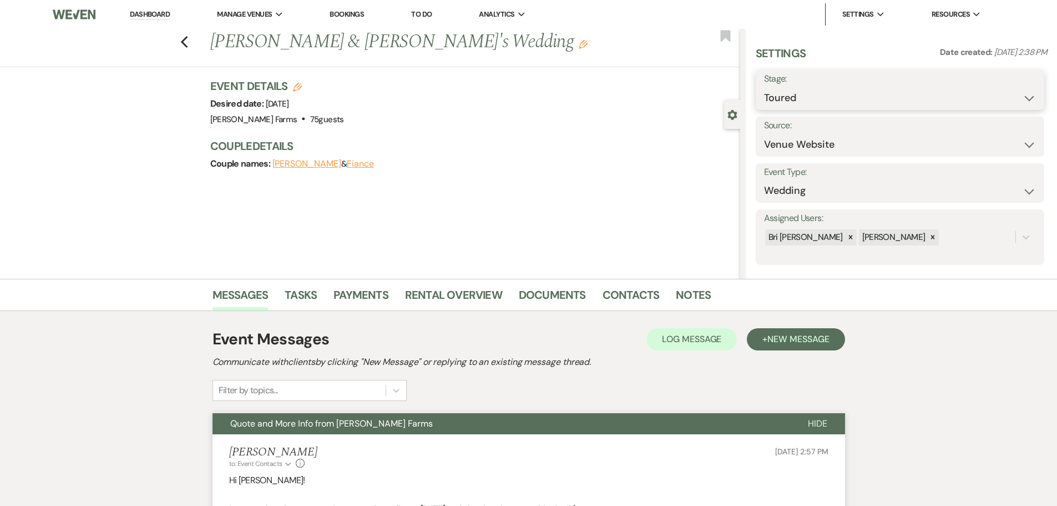
click at [893, 94] on select "Inquiry Follow Up Tour Requested Tour Confirmed Toured Proposal Sent Booked Lost" at bounding box center [900, 98] width 272 height 22
select select "6"
click at [764, 87] on select "Inquiry Follow Up Tour Requested Tour Confirmed Toured Proposal Sent Booked Lost" at bounding box center [900, 98] width 272 height 22
click at [1002, 85] on button "Save" at bounding box center [1013, 90] width 63 height 22
click at [150, 14] on link "Dashboard" at bounding box center [150, 14] width 40 height 11
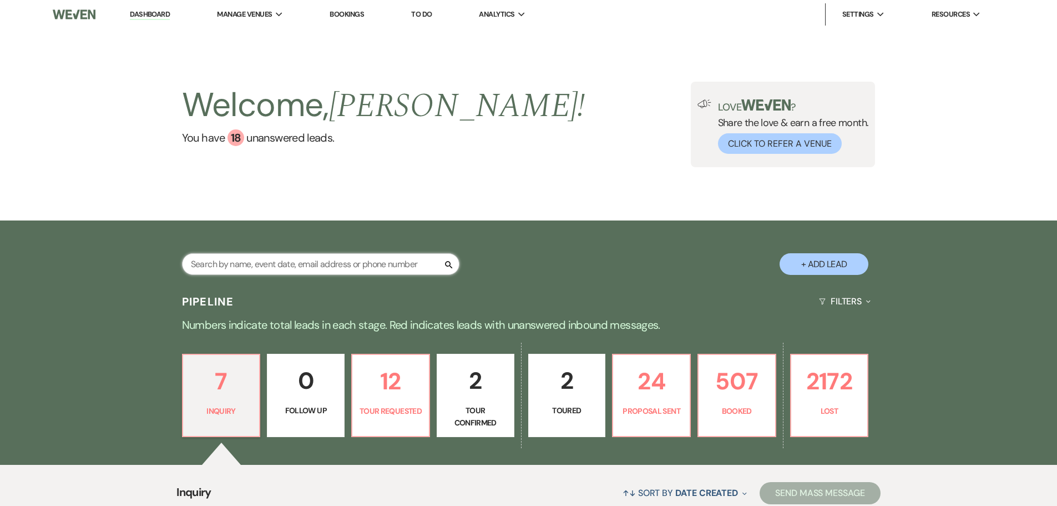
click at [357, 263] on input "text" at bounding box center [320, 264] width 277 height 22
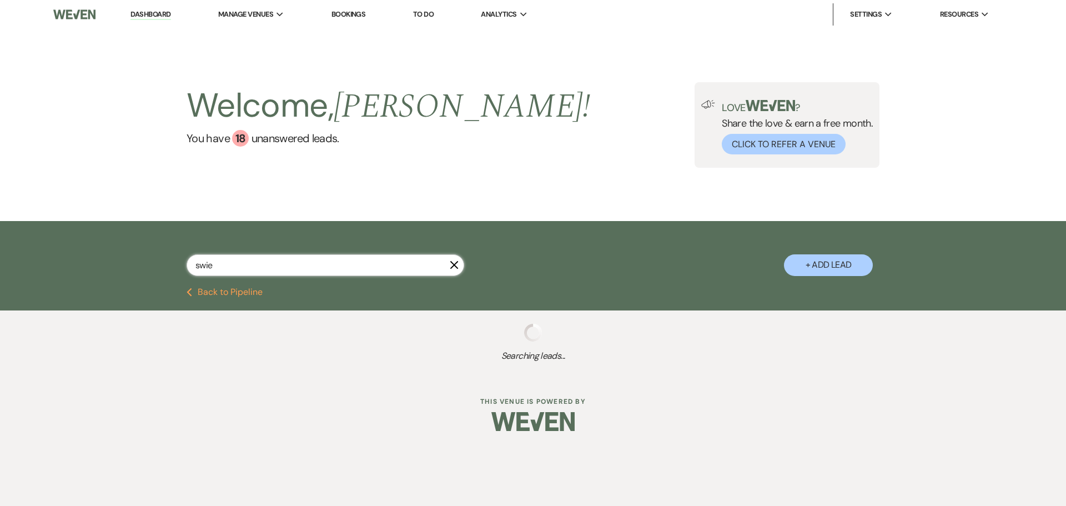
type input "swier"
select select "6"
select select "2"
select select "8"
select select "6"
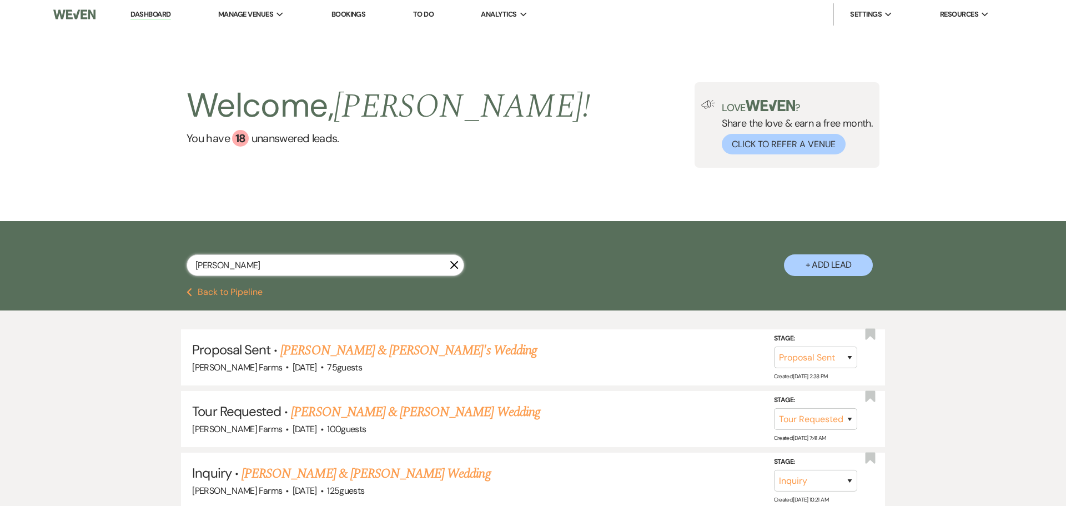
select select "6"
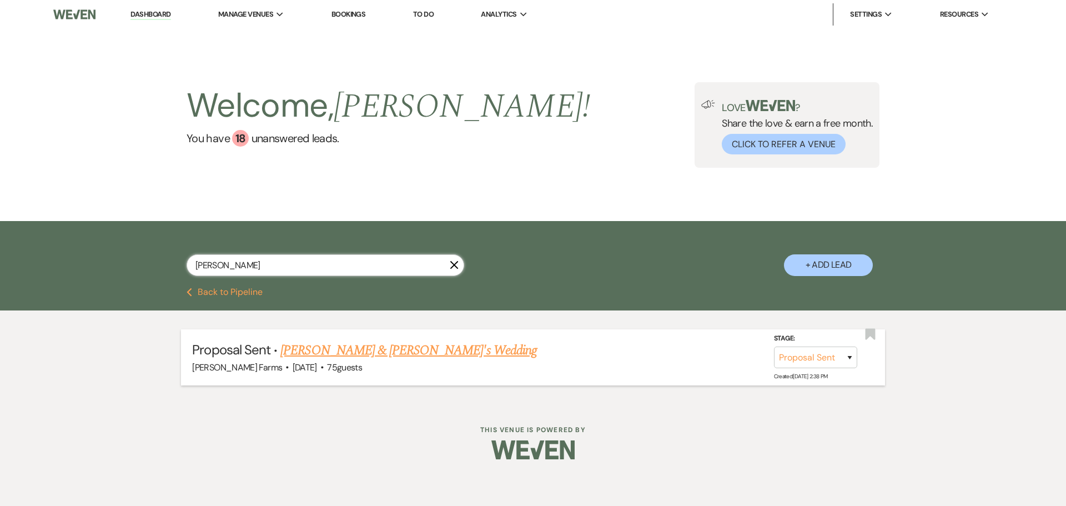
type input "swier"
click at [384, 354] on link "Jenna Swierstra & Fiance's Wedding" at bounding box center [408, 350] width 256 height 20
select select "6"
select select "5"
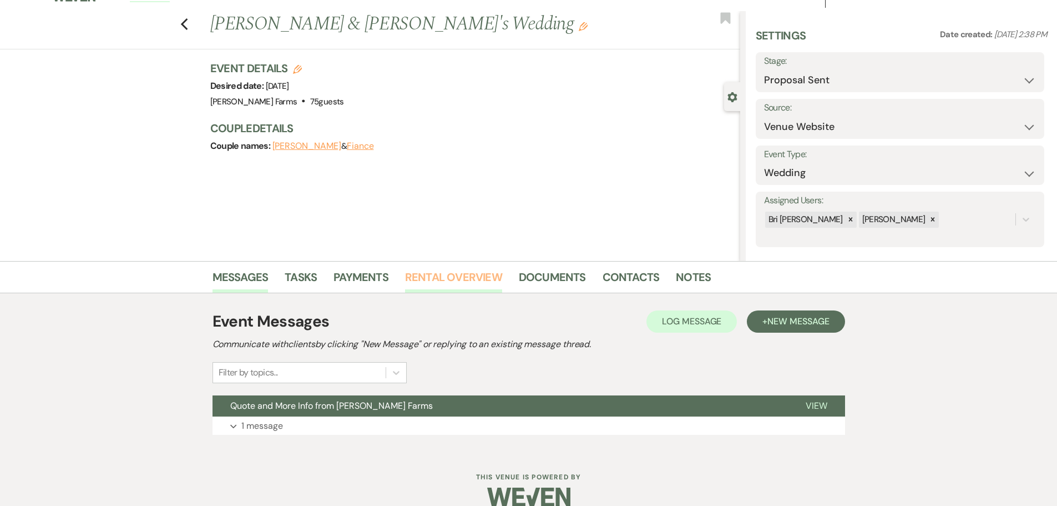
scroll to position [35, 0]
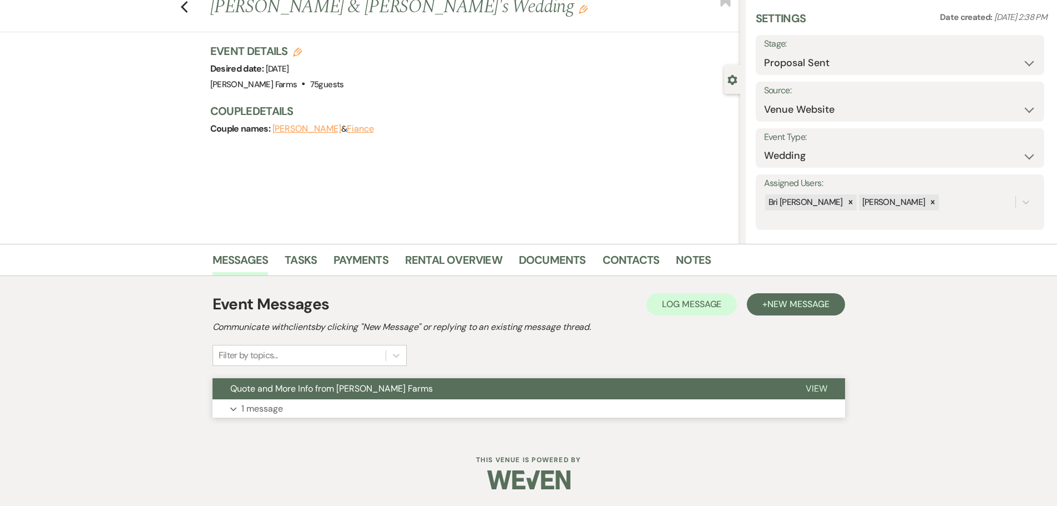
click at [385, 400] on button "Expand 1 message" at bounding box center [529, 408] width 633 height 19
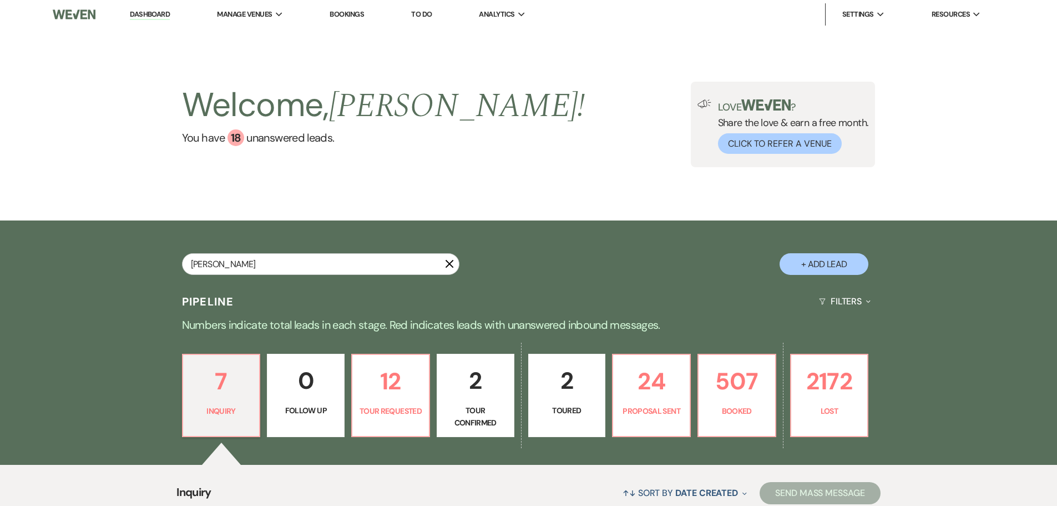
type input "[PERSON_NAME]"
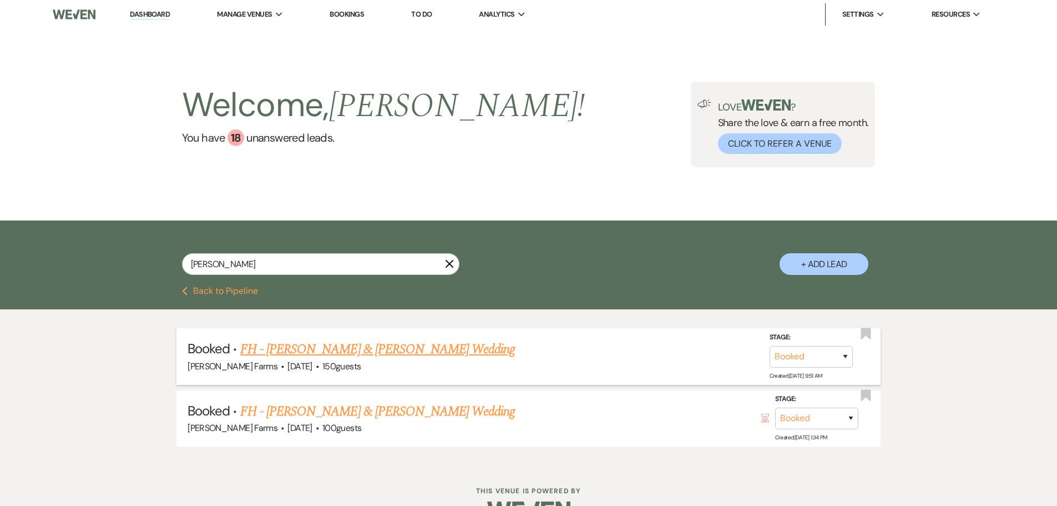
click at [387, 351] on link "FH - [PERSON_NAME] & [PERSON_NAME] Wedding" at bounding box center [377, 349] width 275 height 20
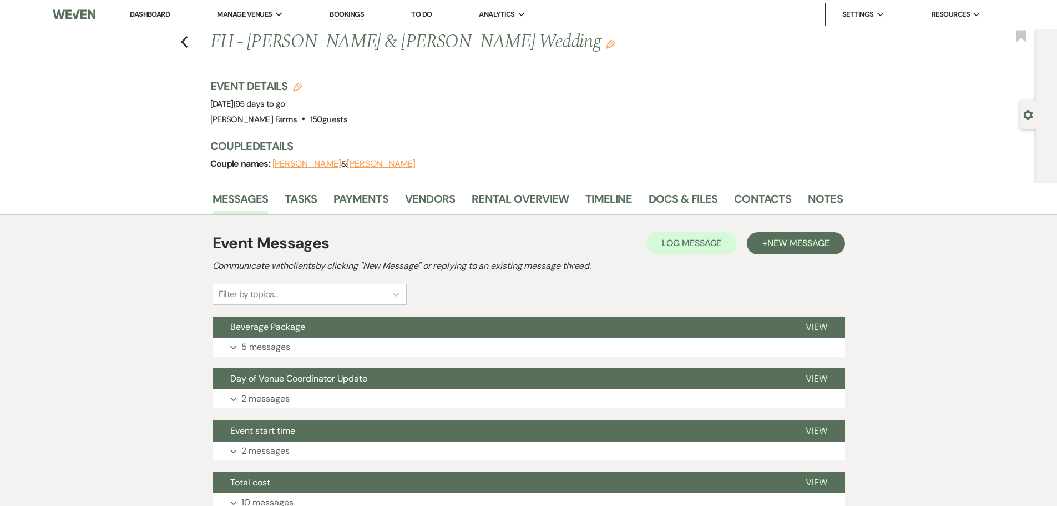
click at [387, 351] on button "Expand 5 messages" at bounding box center [529, 346] width 633 height 19
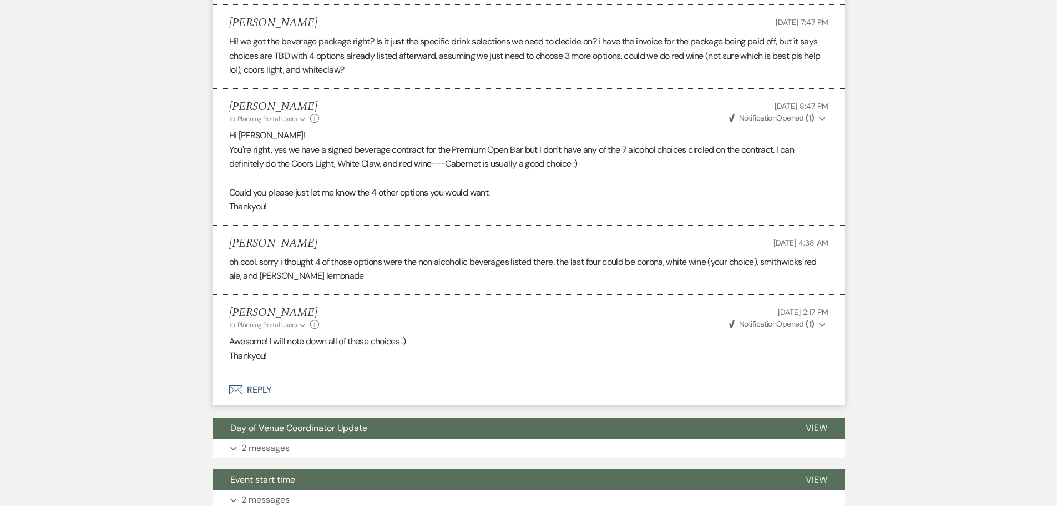
scroll to position [445, 0]
